Goal: Task Accomplishment & Management: Manage account settings

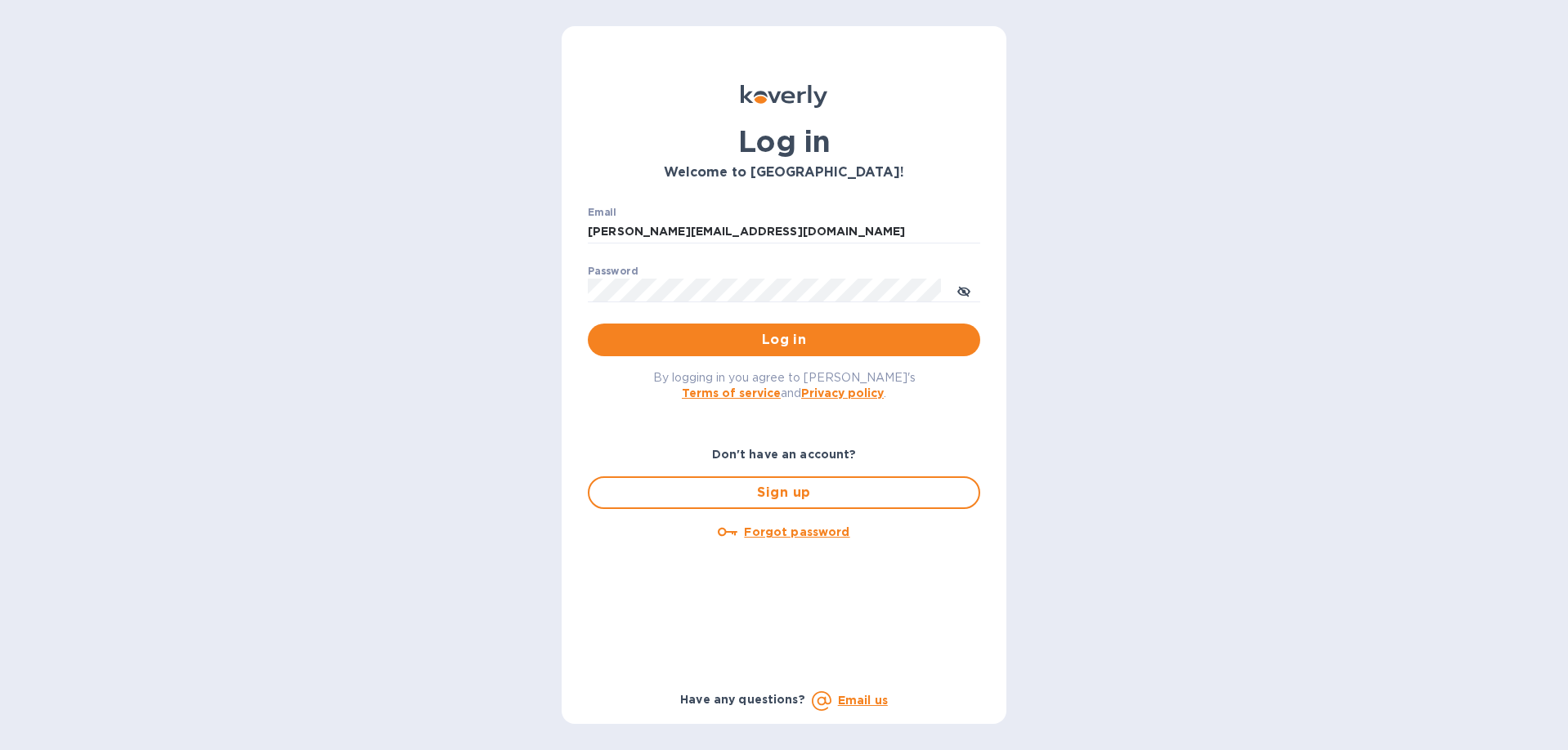
click at [469, 370] on div "Log in Welcome to Koverly! Email x.shao@vitangtechnology.com ​ Password ​ Log i…" at bounding box center [784, 375] width 1568 height 750
click at [719, 344] on span "Log in" at bounding box center [784, 340] width 366 height 20
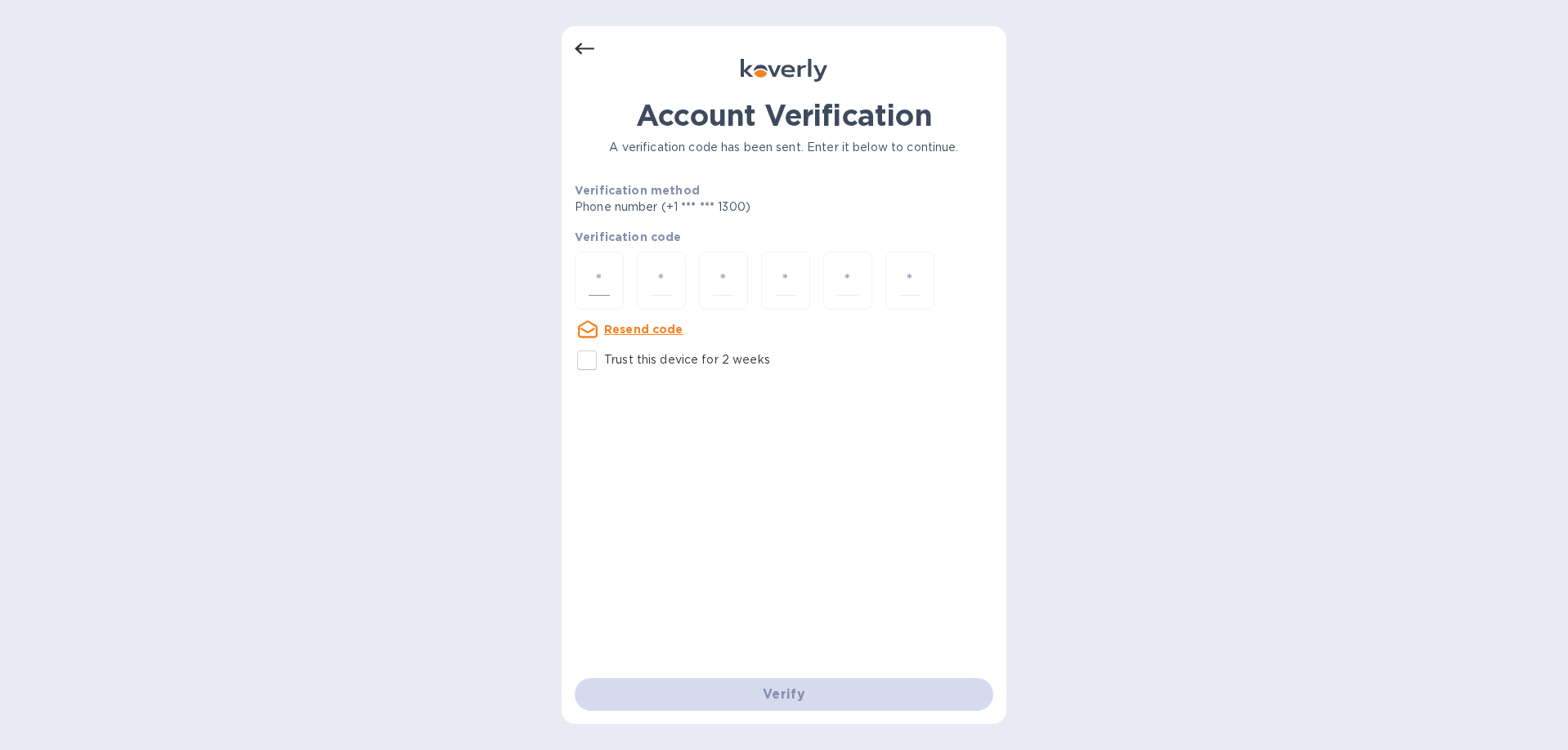
click at [607, 273] on input "number" at bounding box center [599, 281] width 21 height 30
click at [581, 360] on input "Trust this device for 2 weeks" at bounding box center [587, 360] width 34 height 34
checkbox input "true"
click at [620, 328] on u "Resend code" at bounding box center [643, 329] width 80 height 13
click at [613, 281] on div at bounding box center [599, 281] width 49 height 58
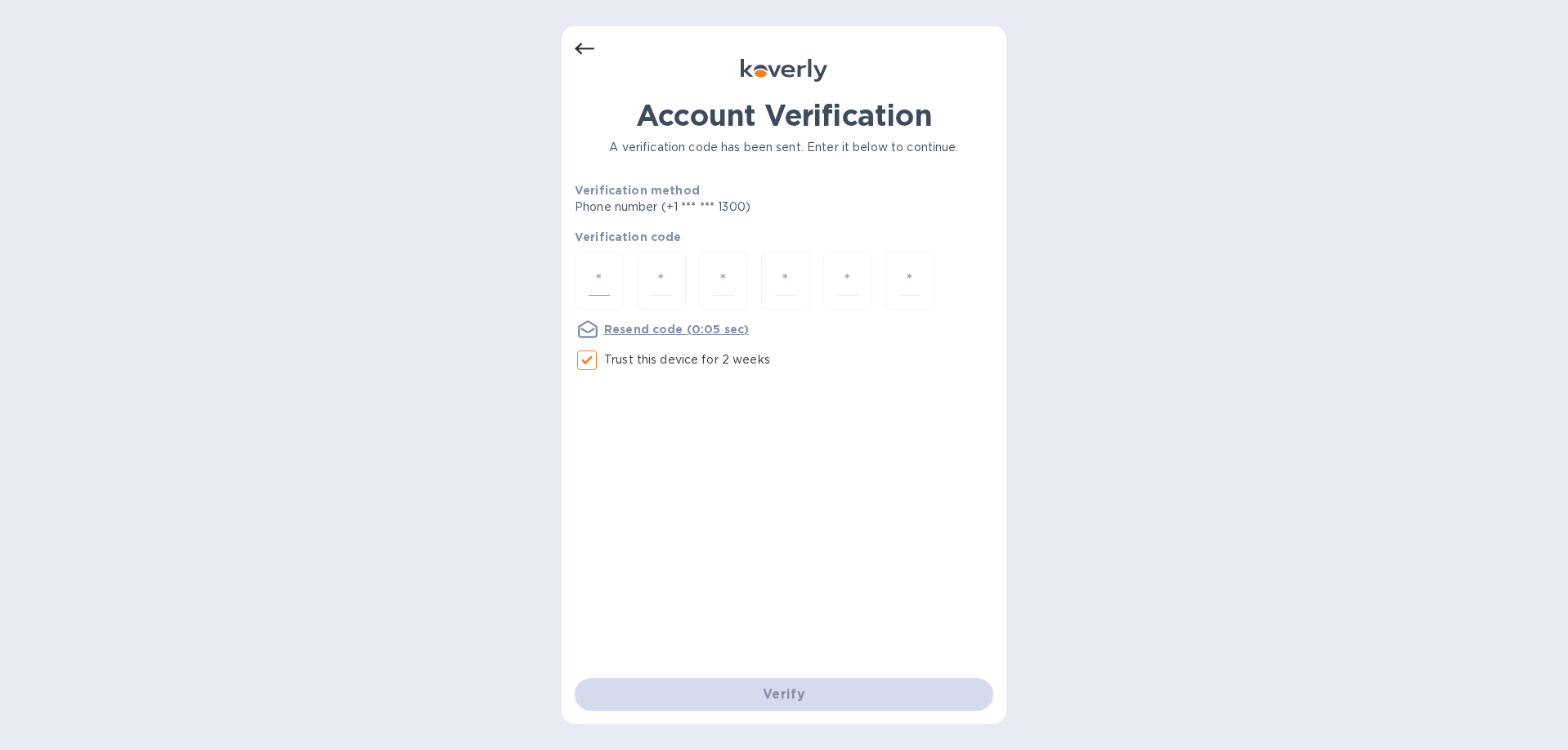
type input "6"
type input "7"
type input "3"
type input "9"
type input "7"
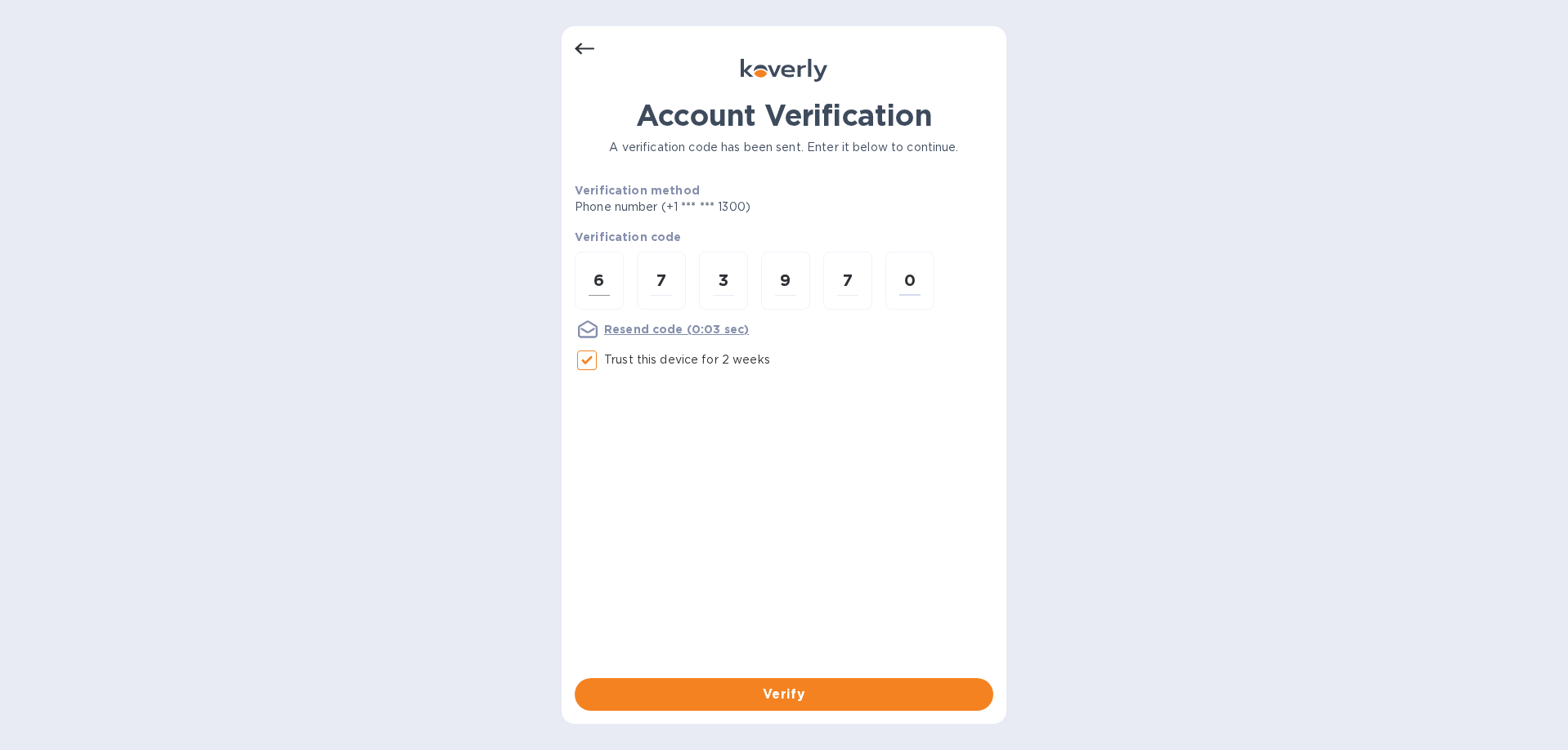
type input "0"
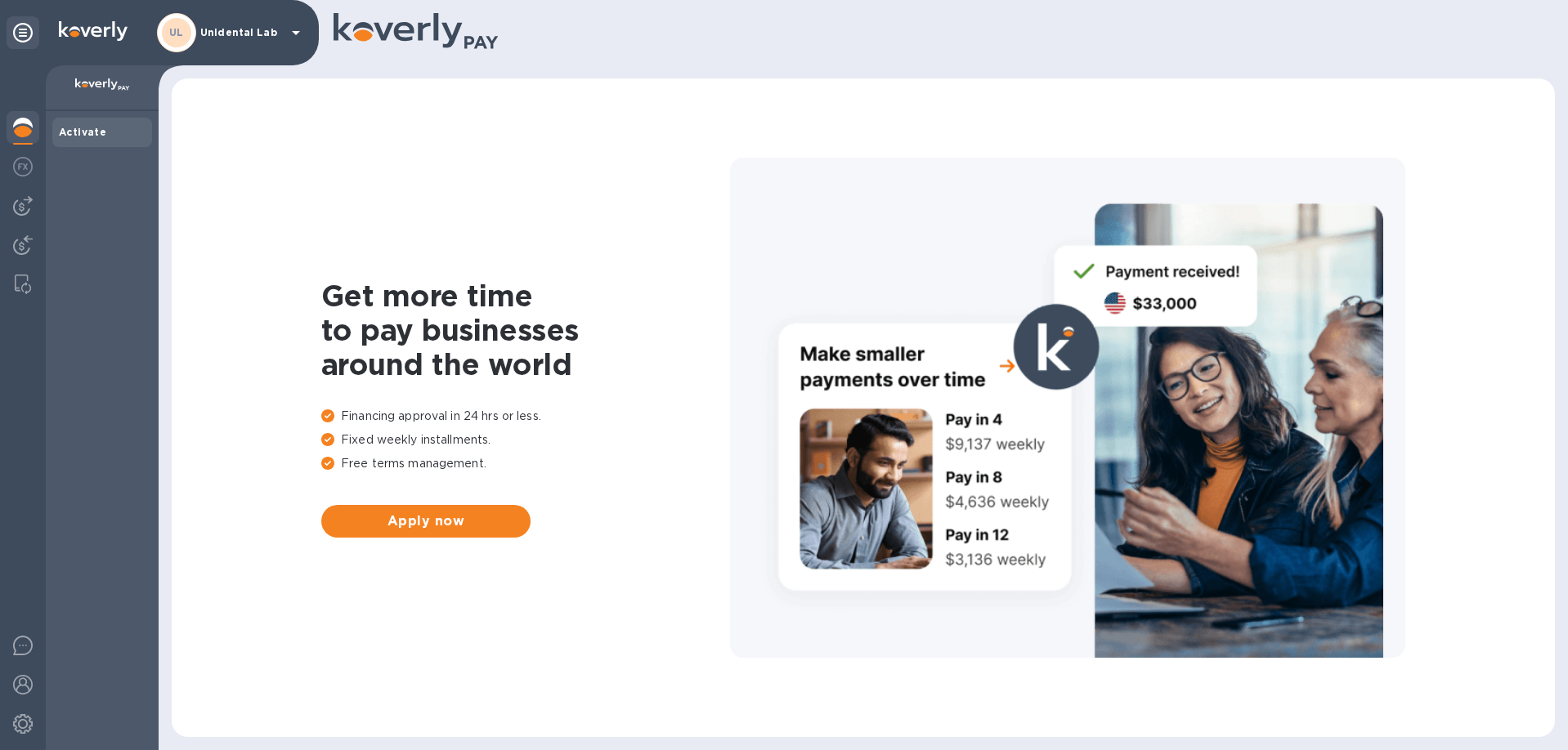
click at [222, 33] on p "Unidental Lab" at bounding box center [241, 32] width 82 height 11
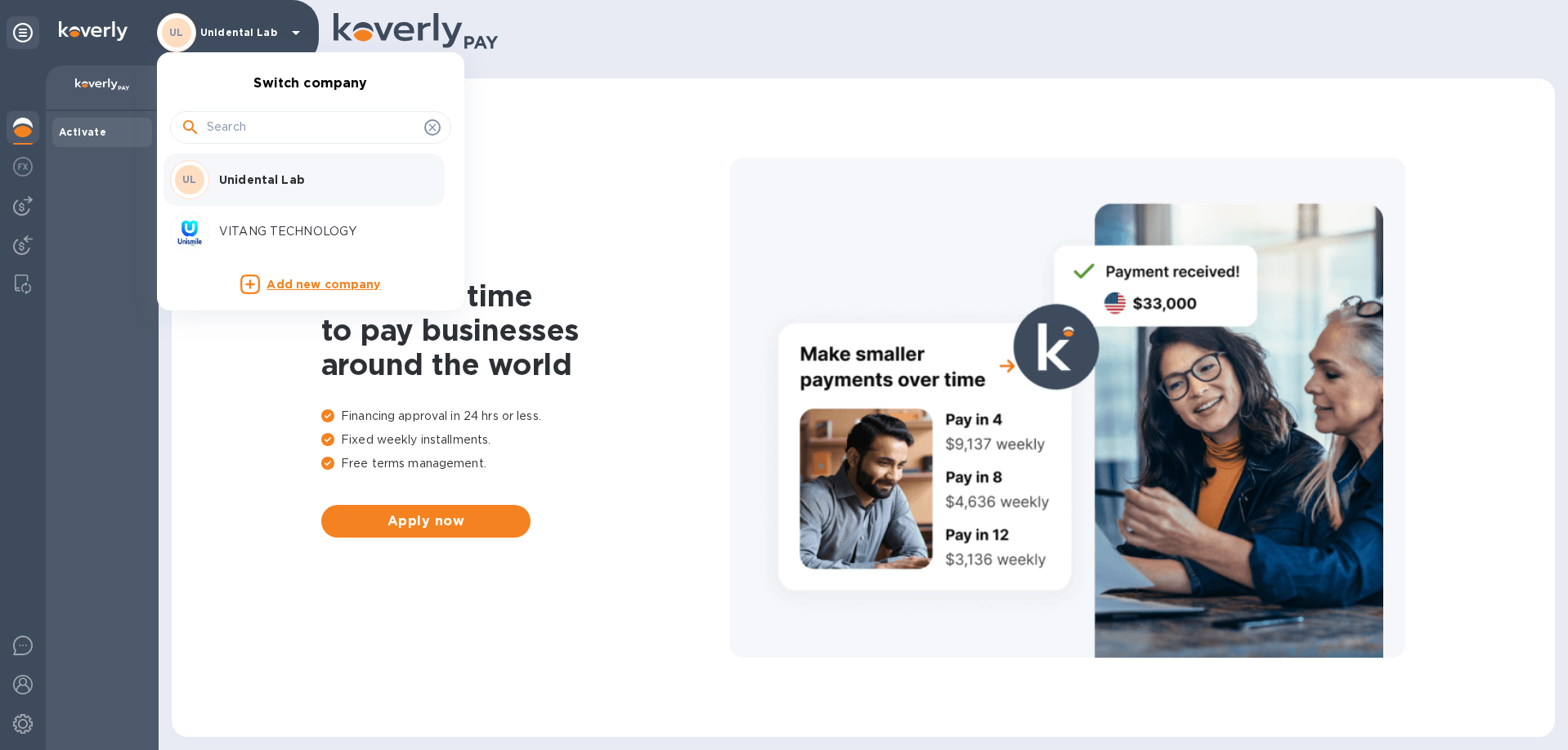
click at [302, 231] on p "VITANG TECHNOLOGY" at bounding box center [322, 232] width 206 height 17
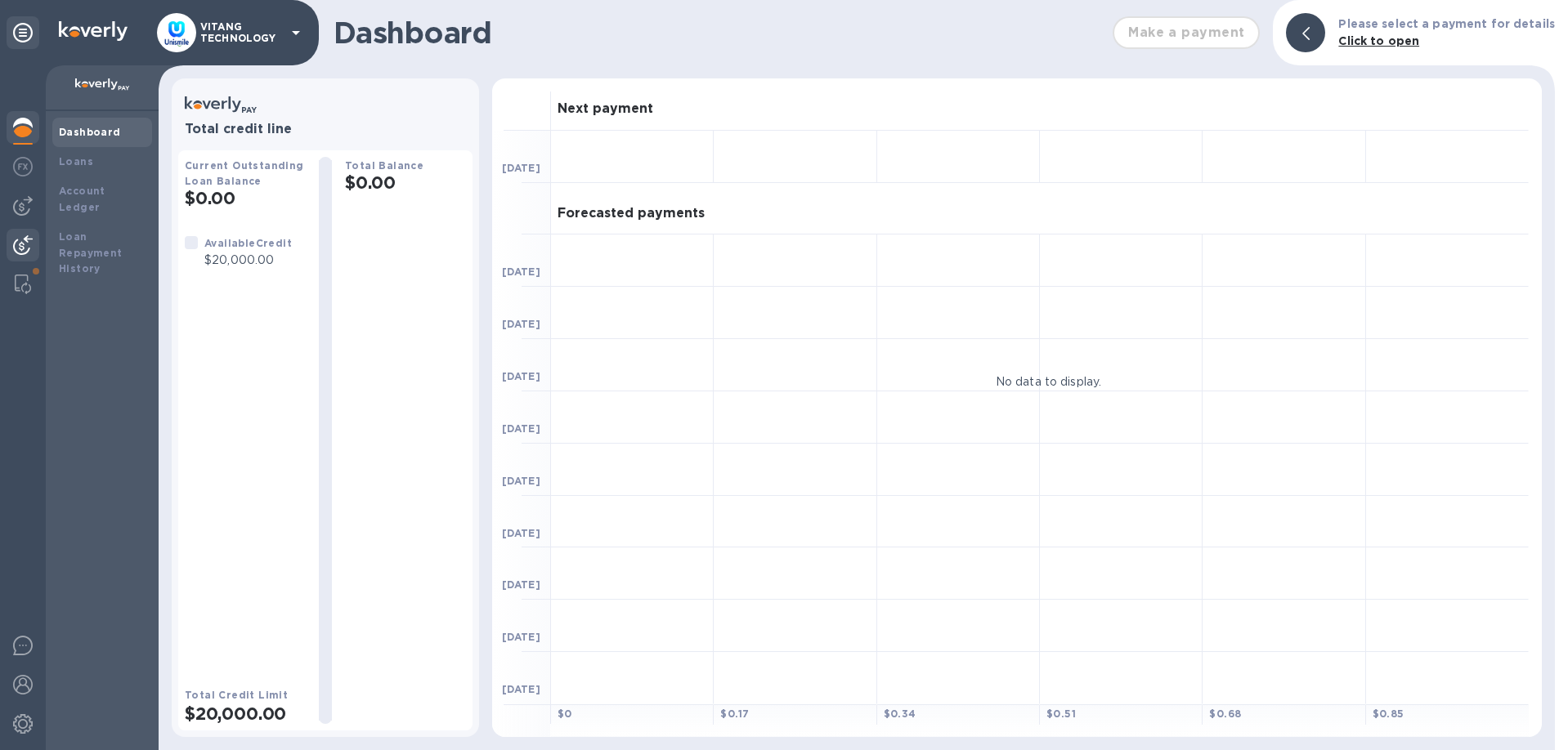
click at [33, 239] on div at bounding box center [23, 247] width 33 height 36
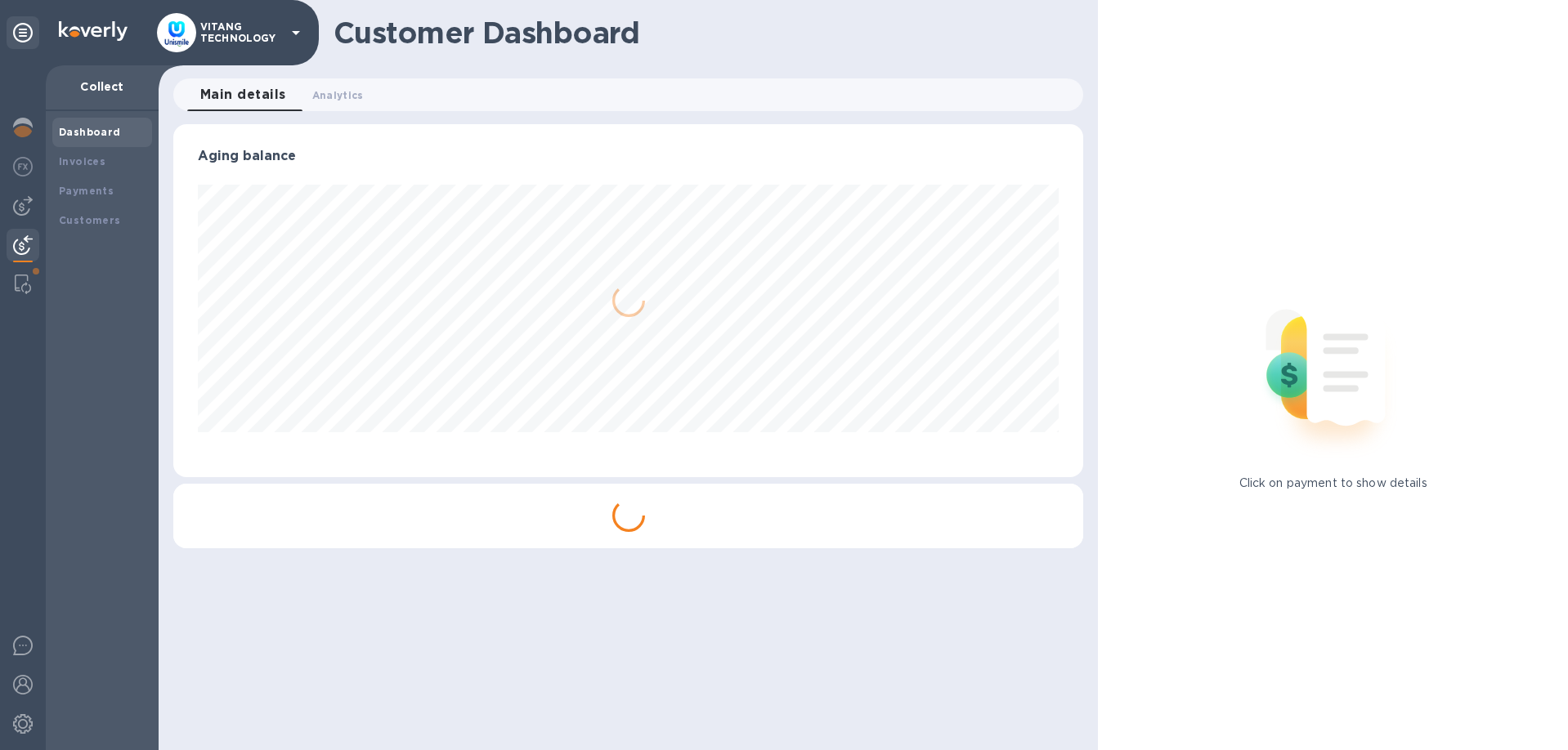
scroll to position [353, 911]
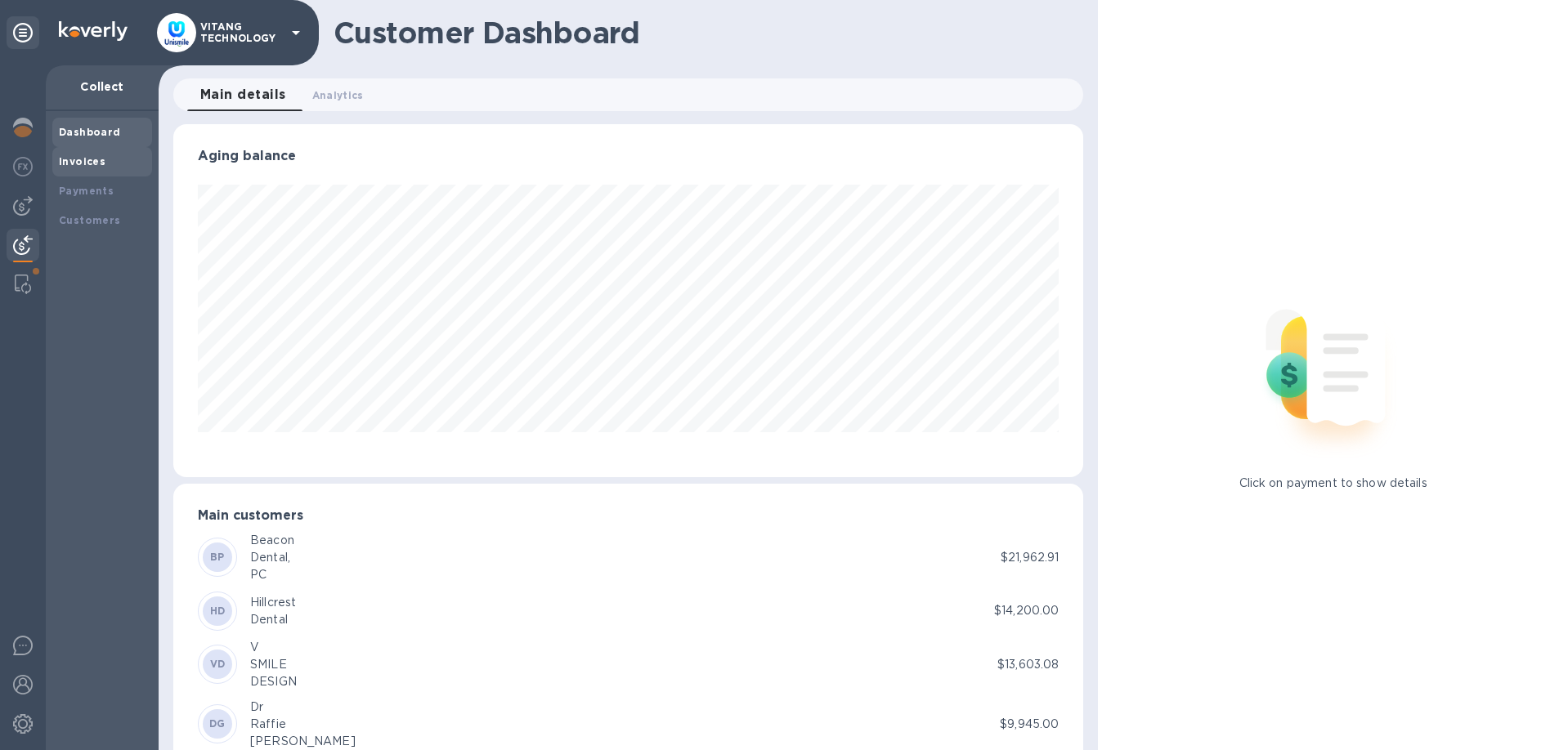
click at [85, 168] on b "Invoices" at bounding box center [82, 162] width 46 height 12
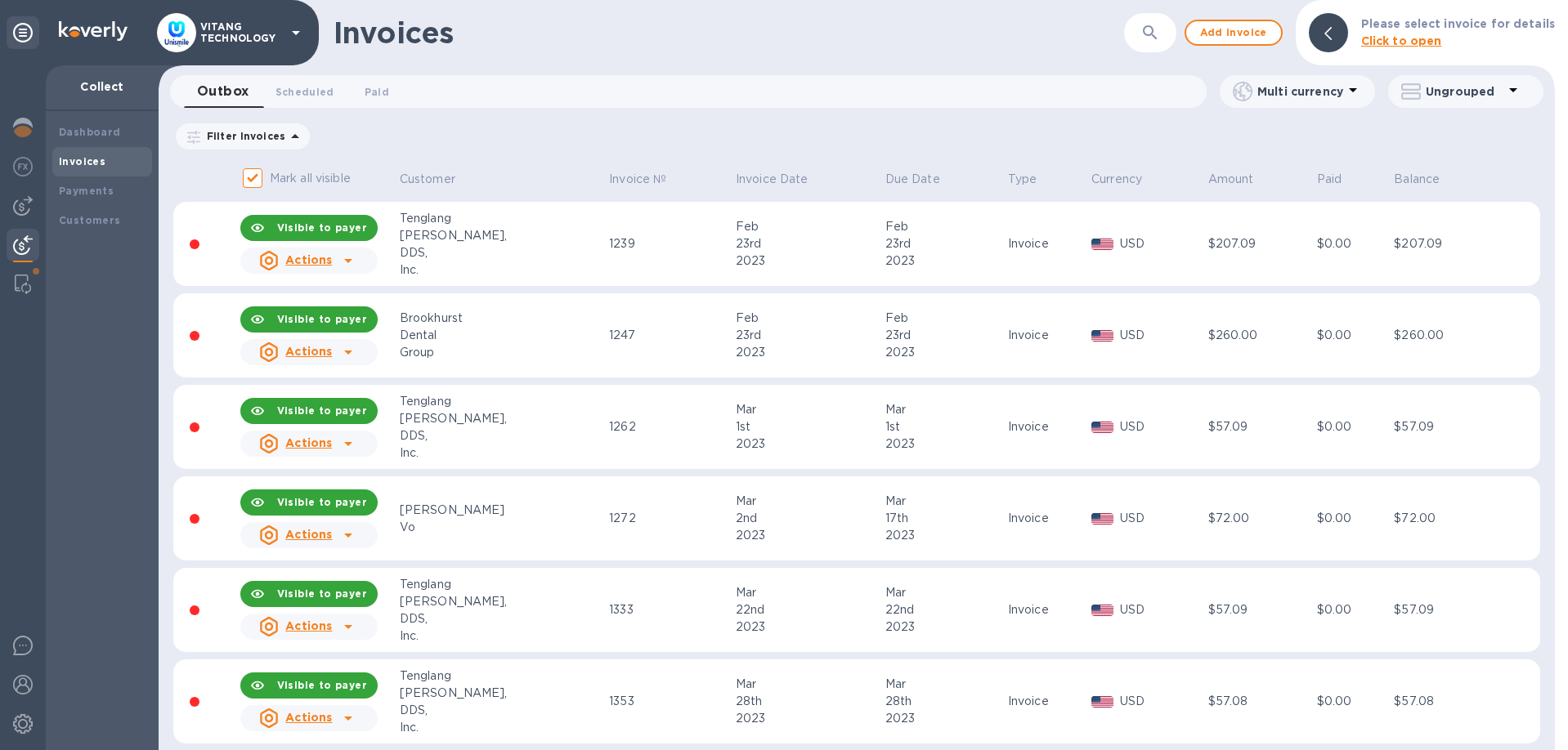
click at [1382, 37] on b "Click to open" at bounding box center [1401, 40] width 81 height 13
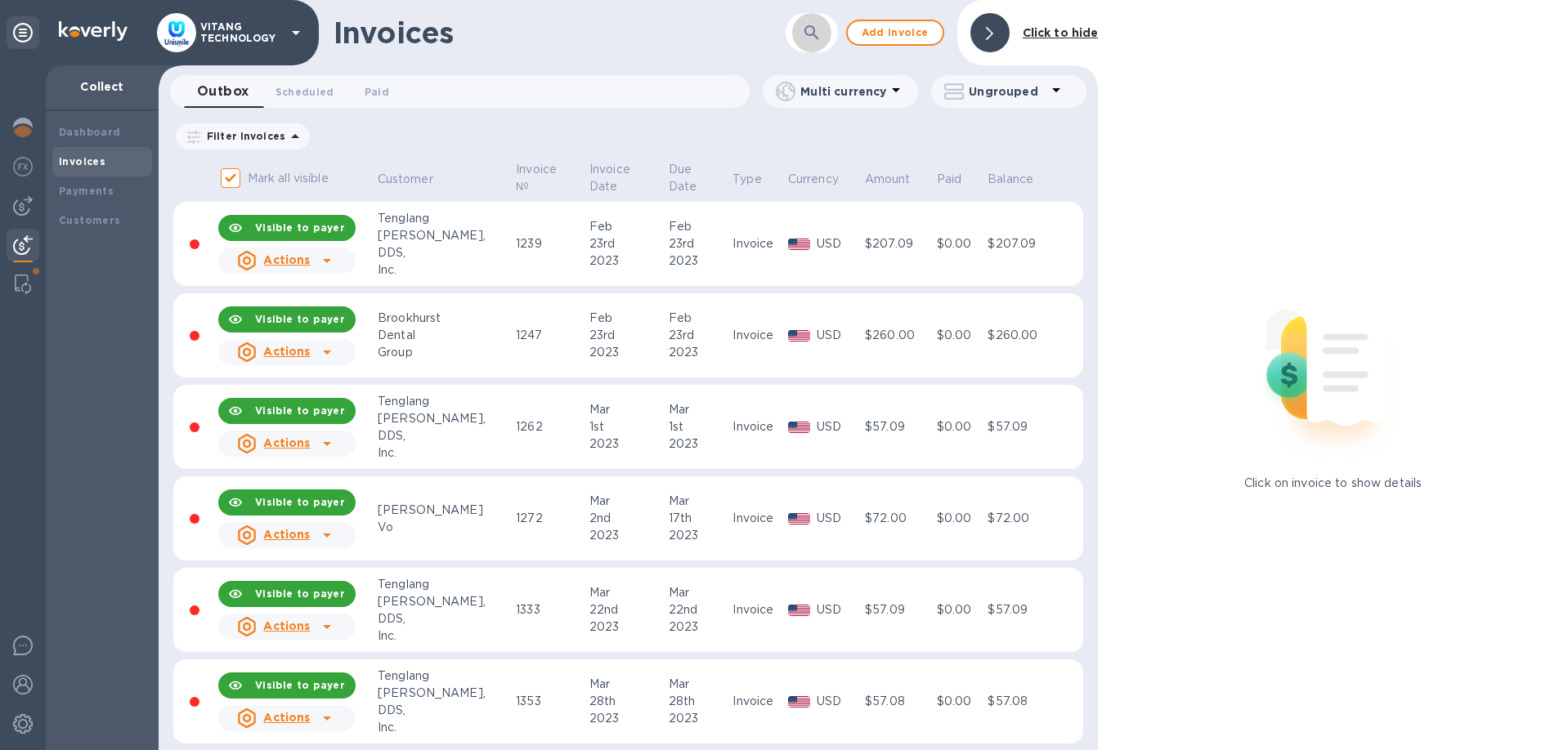
click at [802, 34] on button "button" at bounding box center [812, 32] width 39 height 39
click at [726, 46] on input "text" at bounding box center [764, 32] width 252 height 40
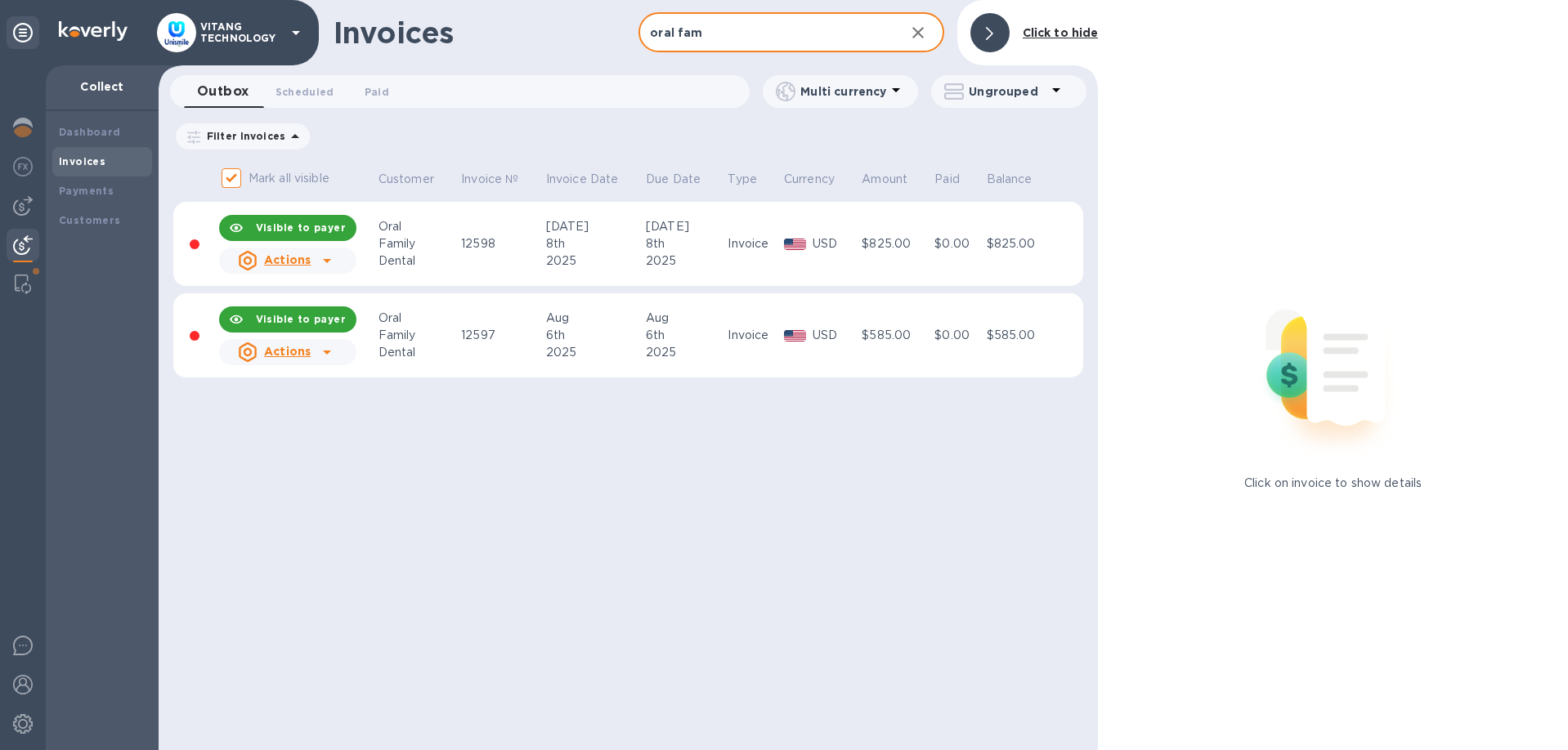
type input "oral fam"
click at [776, 497] on div "Invoices oral fam ​ Add invoice Click to hide Outbox 0 Scheduled 0 Paid 0 Multi…" at bounding box center [628, 375] width 939 height 750
click at [917, 29] on icon "button" at bounding box center [918, 32] width 20 height 20
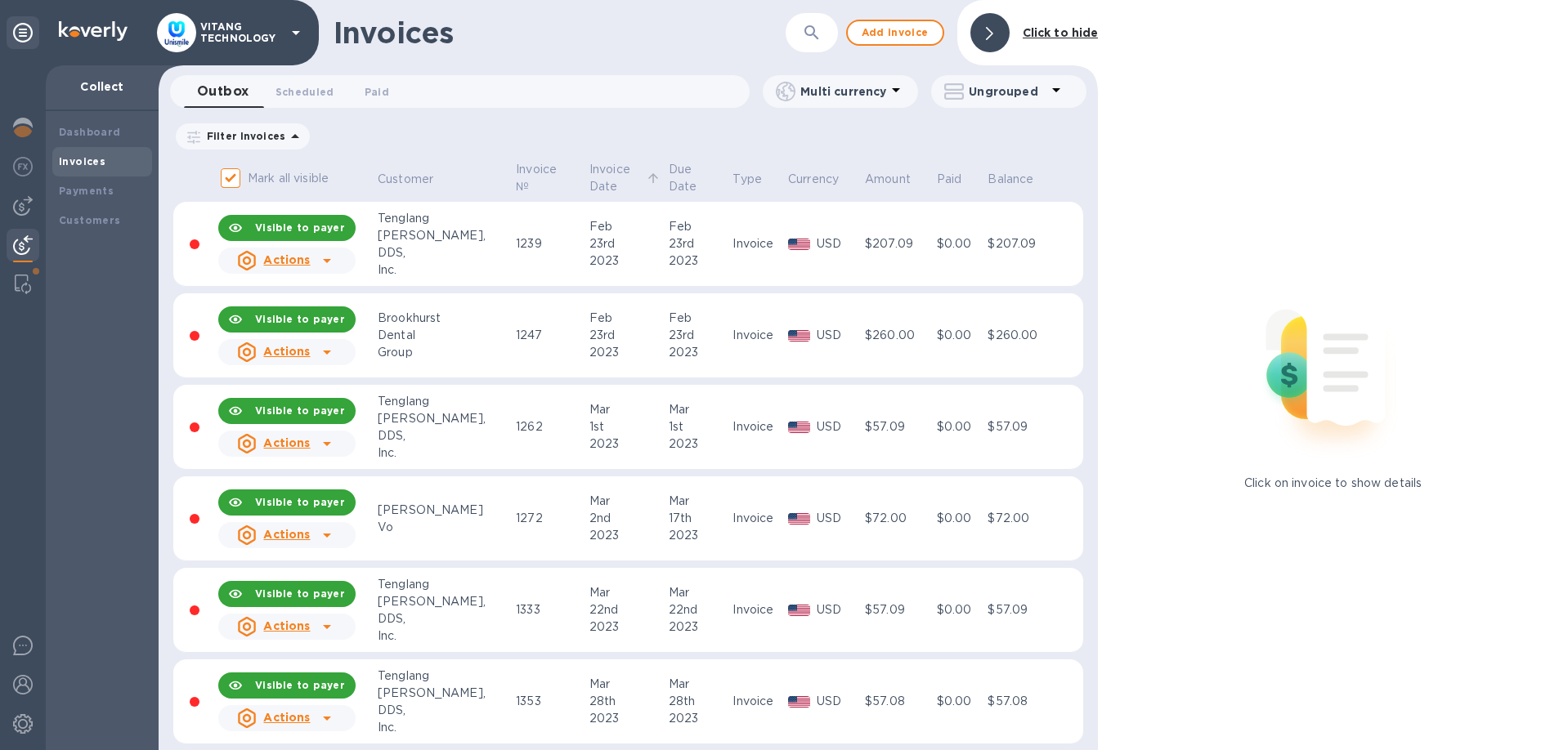
click at [597, 180] on p "Invoice Date" at bounding box center [616, 178] width 53 height 34
click at [589, 179] on p "Invoice Date" at bounding box center [616, 178] width 53 height 34
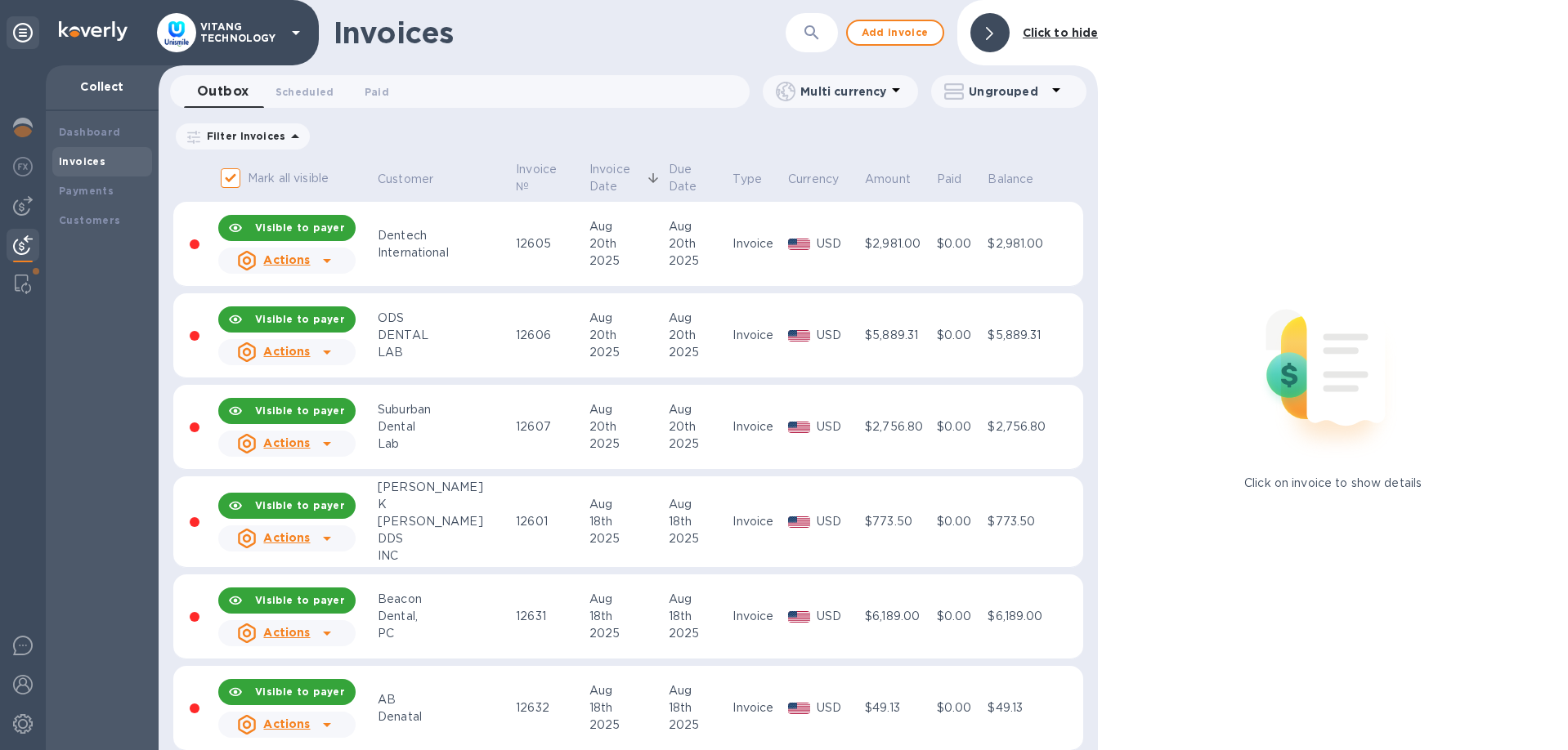
click at [540, 162] on th "Invoice №" at bounding box center [550, 180] width 74 height 44
click at [987, 36] on div at bounding box center [991, 32] width 39 height 39
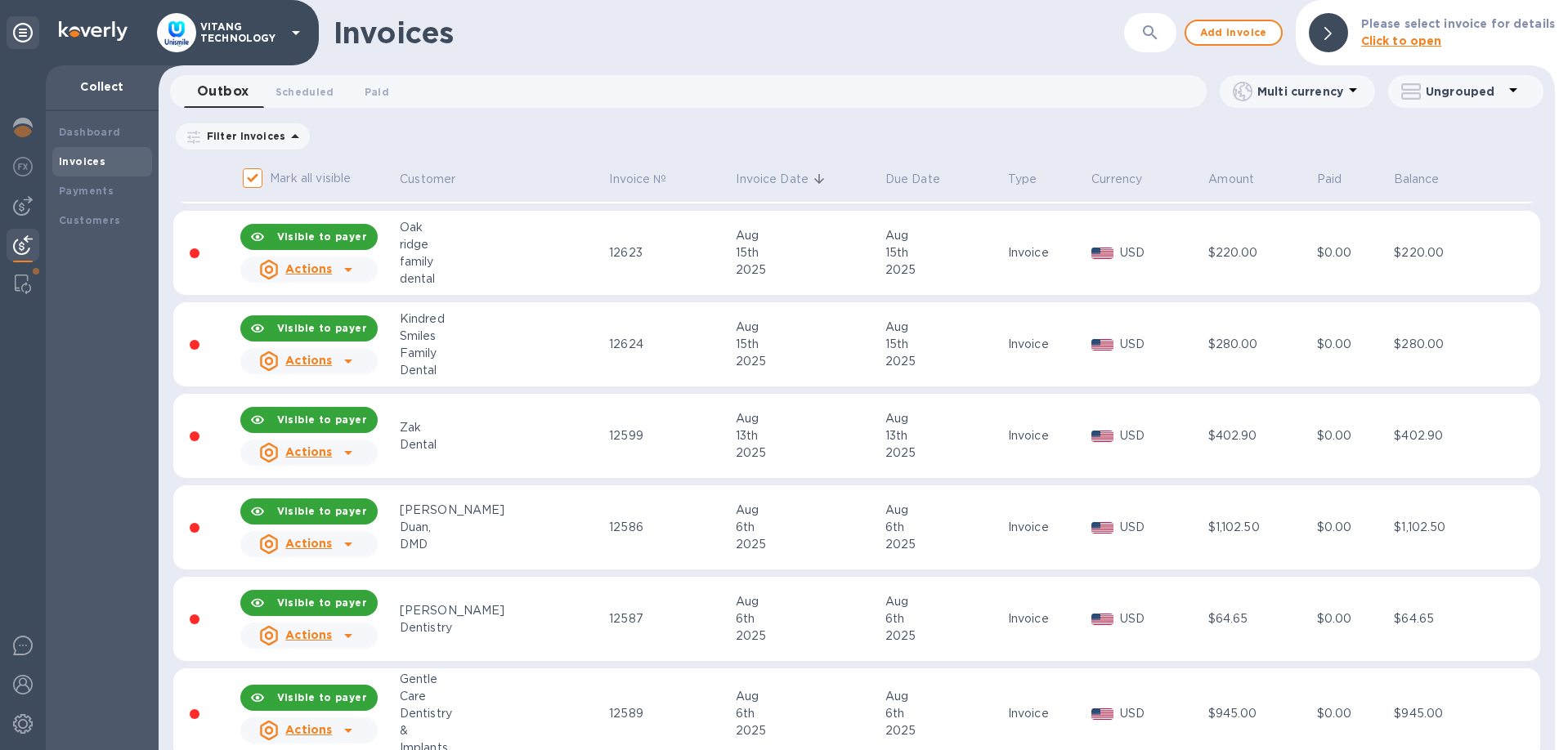
scroll to position [1212, 0]
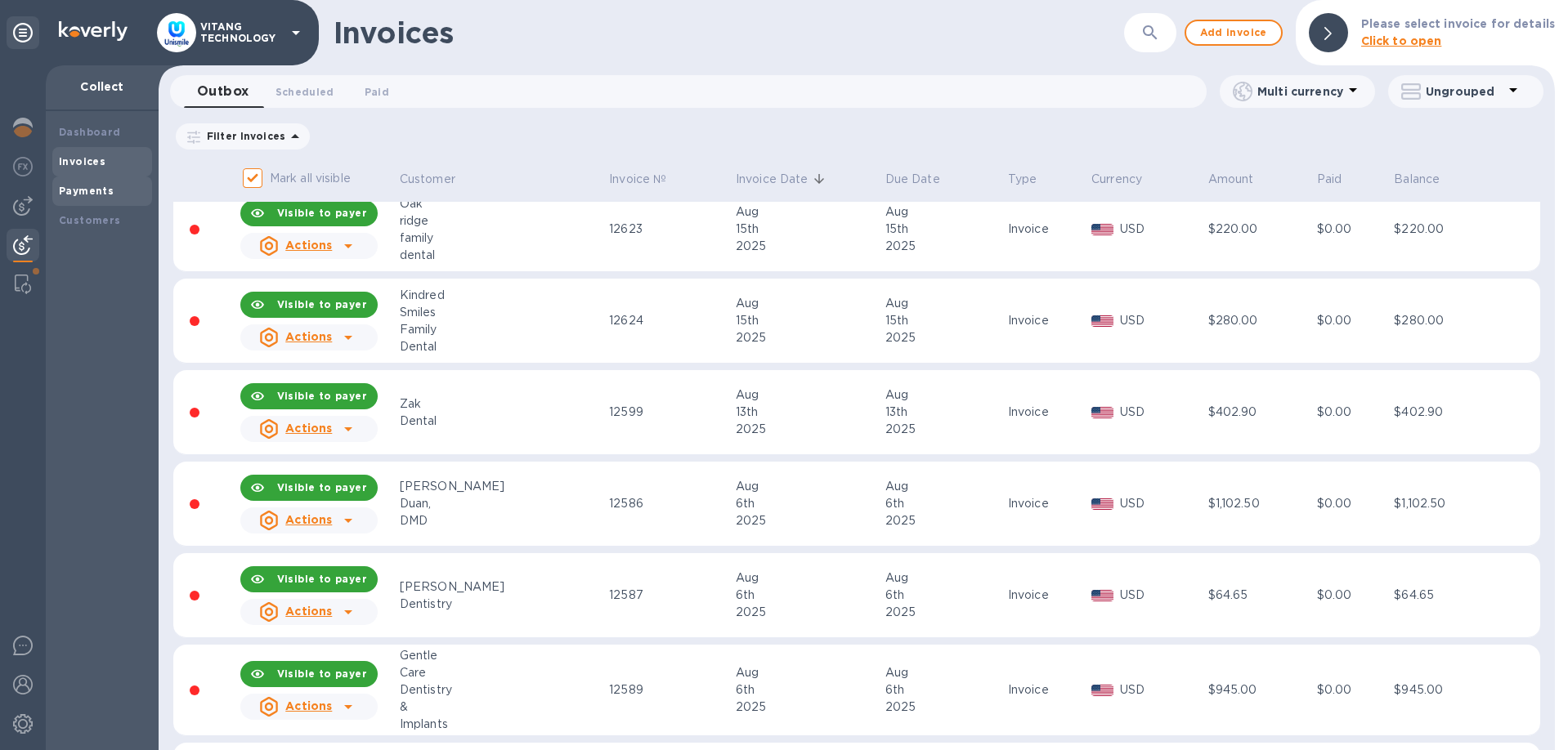
click at [83, 190] on b "Payments" at bounding box center [86, 191] width 55 height 12
